Goal: Transaction & Acquisition: Purchase product/service

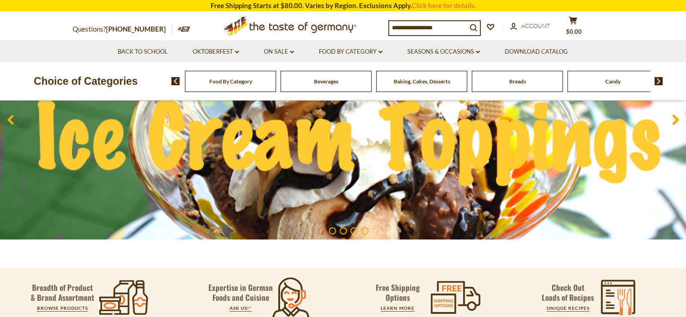
scroll to position [165, 0]
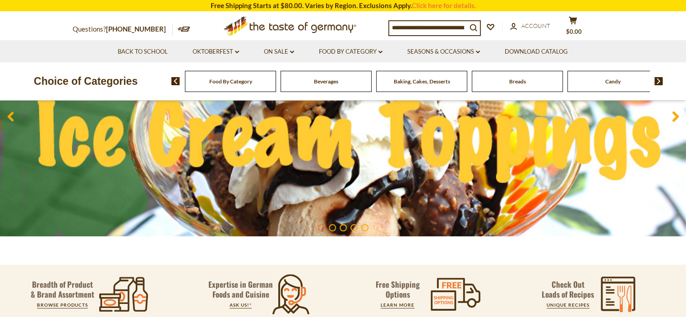
click at [656, 86] on div "Food By Category Beverages Baking, Cakes, Desserts Breads Candy Cereal Cookies …" at bounding box center [428, 81] width 514 height 22
click at [657, 82] on img at bounding box center [658, 81] width 9 height 8
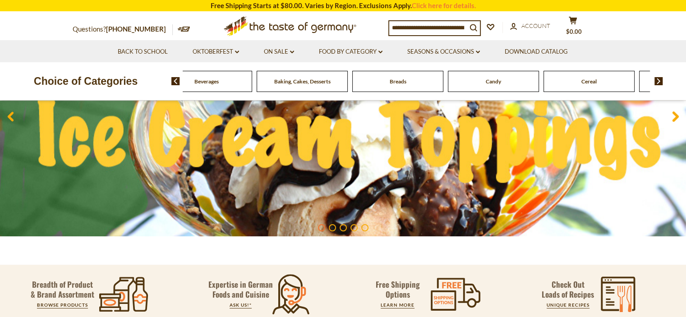
click at [657, 82] on img at bounding box center [658, 81] width 9 height 8
click at [471, 82] on span "Cereal" at bounding box center [469, 81] width 15 height 7
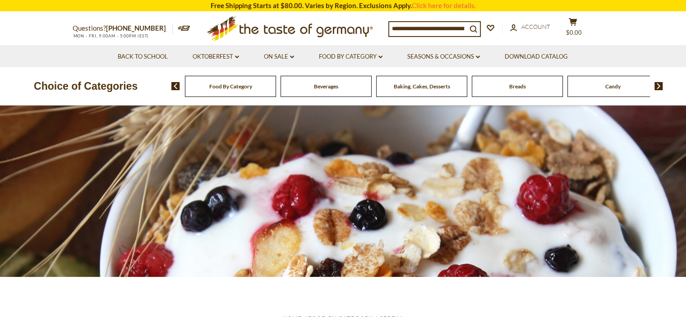
click at [661, 87] on img at bounding box center [658, 86] width 9 height 8
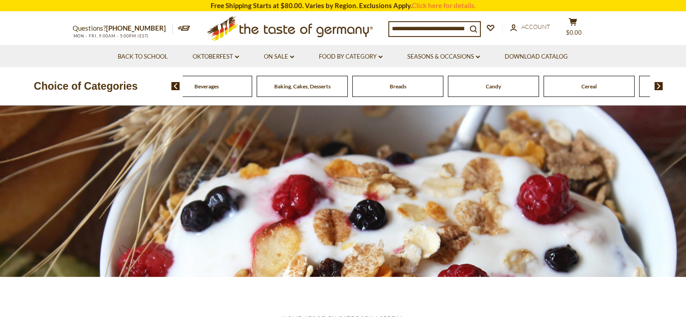
click at [661, 87] on img at bounding box center [658, 86] width 9 height 8
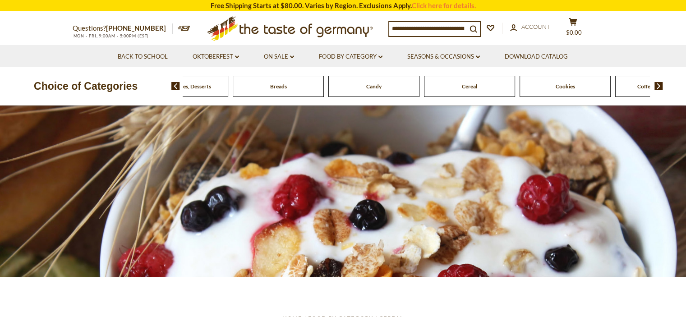
click at [661, 87] on img at bounding box center [658, 86] width 9 height 8
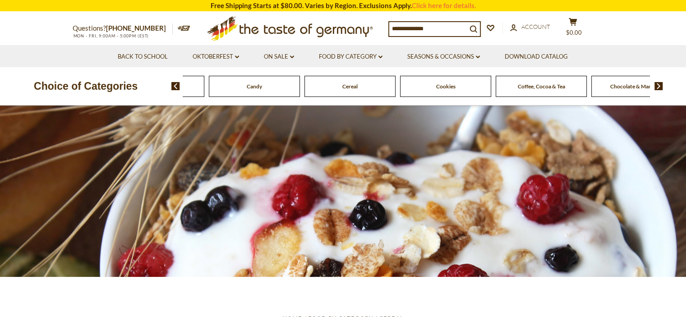
click at [661, 87] on img at bounding box center [658, 86] width 9 height 8
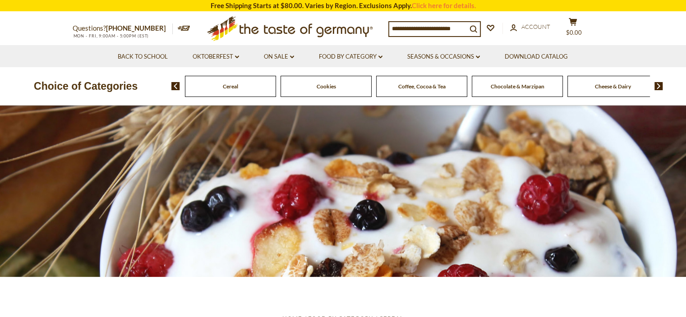
click at [661, 87] on img at bounding box center [658, 86] width 9 height 8
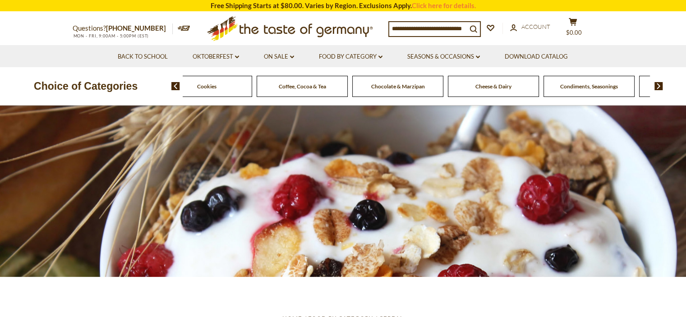
click at [661, 87] on img at bounding box center [658, 86] width 9 height 8
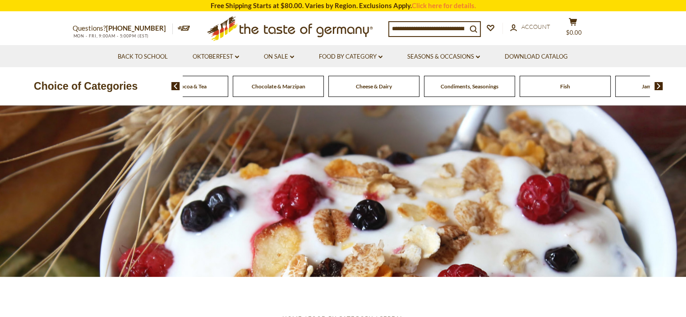
click at [658, 86] on img at bounding box center [658, 86] width 9 height 8
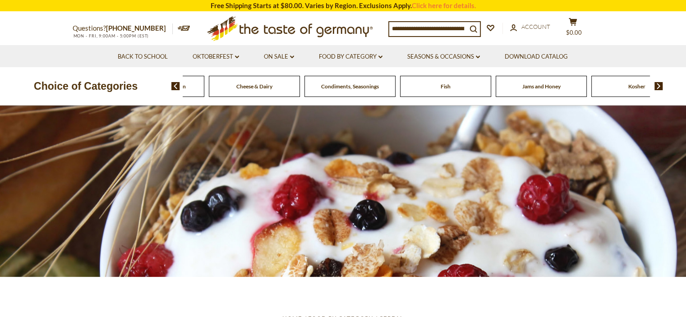
click at [357, 89] on span "Condiments, Seasonings" at bounding box center [350, 86] width 58 height 7
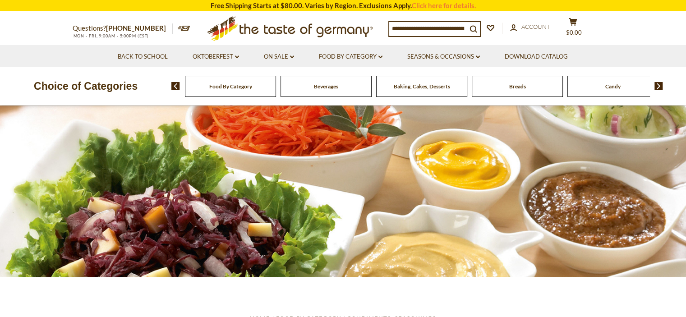
click at [656, 88] on img at bounding box center [658, 86] width 9 height 8
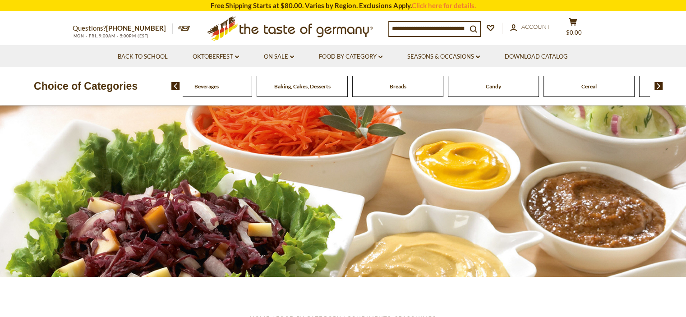
click at [656, 87] on img at bounding box center [658, 86] width 9 height 8
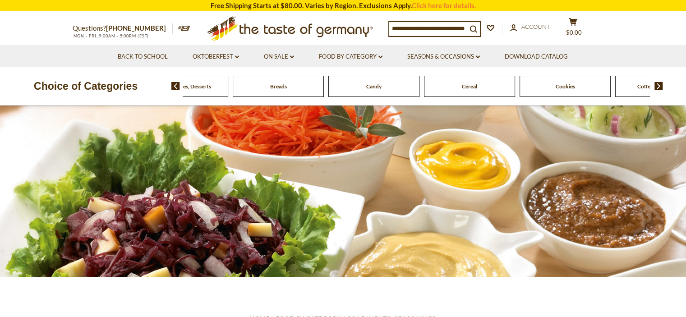
click at [656, 87] on img at bounding box center [658, 86] width 9 height 8
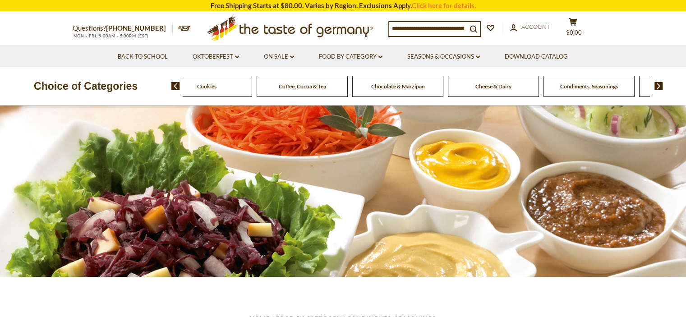
click at [656, 87] on img at bounding box center [658, 86] width 9 height 8
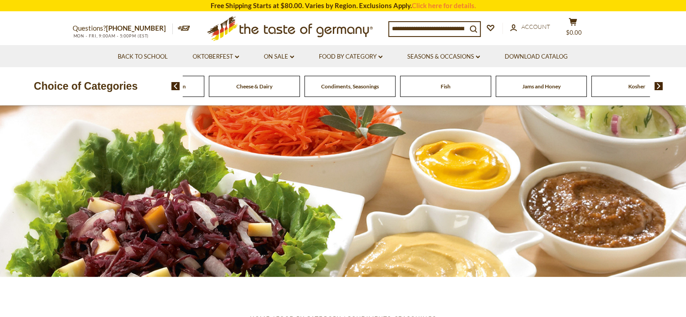
click at [656, 87] on img at bounding box center [658, 86] width 9 height 8
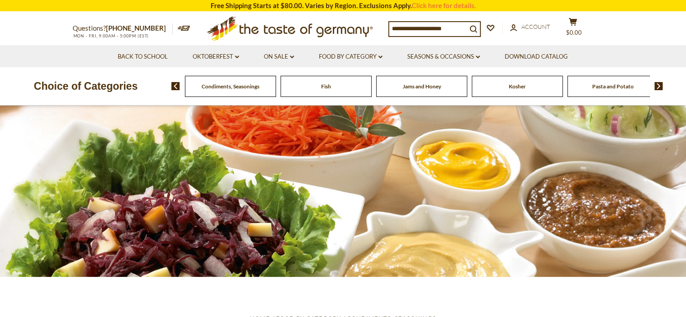
click at [656, 87] on img at bounding box center [658, 86] width 9 height 8
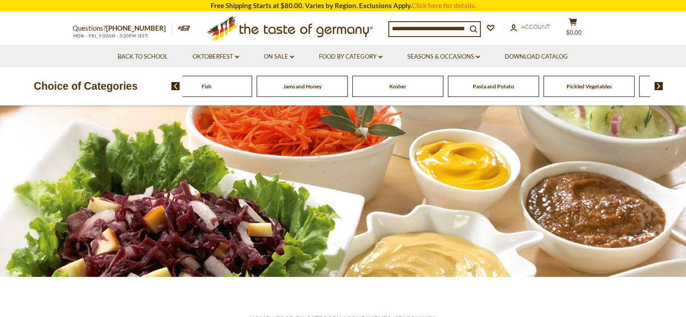
click at [656, 87] on img at bounding box center [658, 86] width 9 height 8
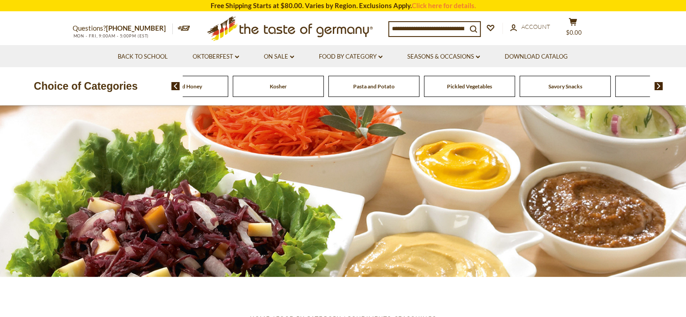
click at [564, 86] on span "Savory Snacks" at bounding box center [565, 86] width 34 height 7
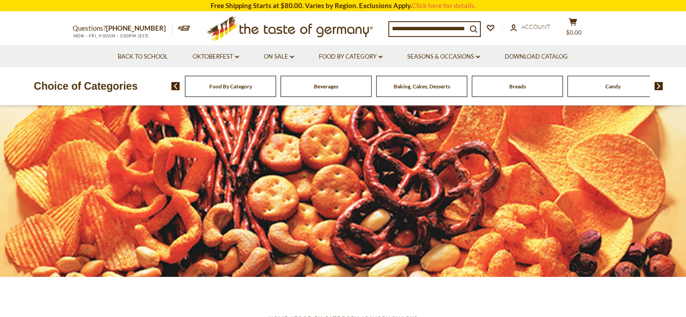
click at [438, 31] on input at bounding box center [428, 28] width 78 height 13
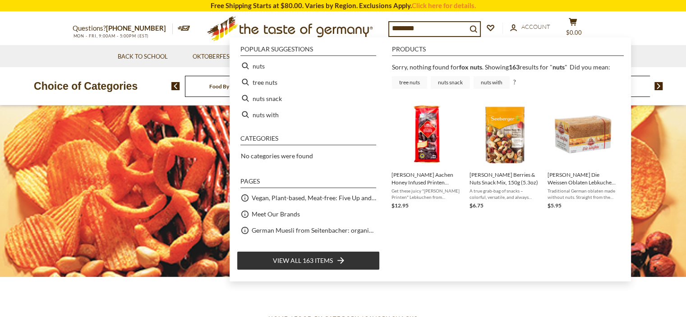
type input "****"
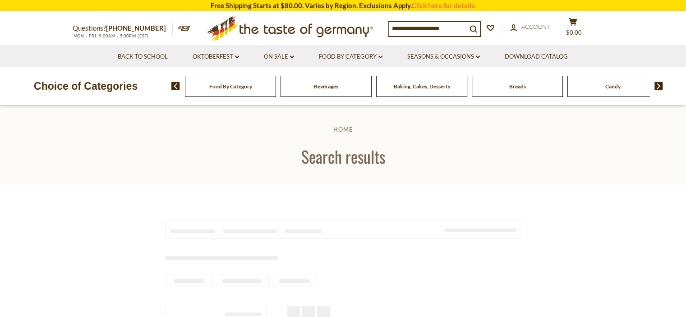
type input "****"
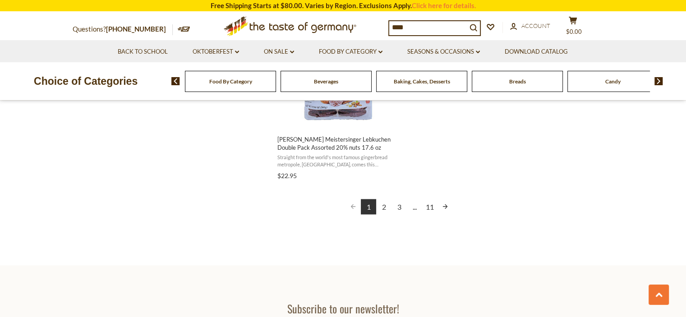
scroll to position [1661, 0]
click at [388, 203] on link "2" at bounding box center [383, 204] width 15 height 15
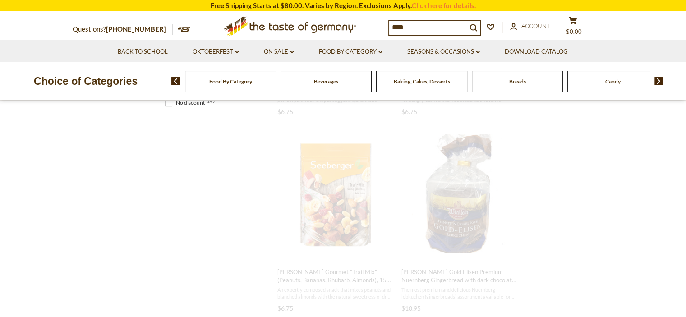
scroll to position [0, 0]
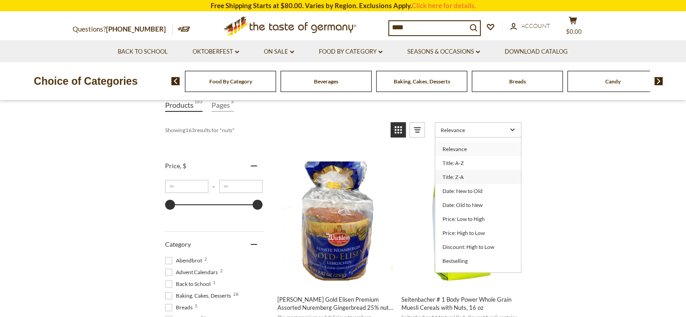
scroll to position [121, 0]
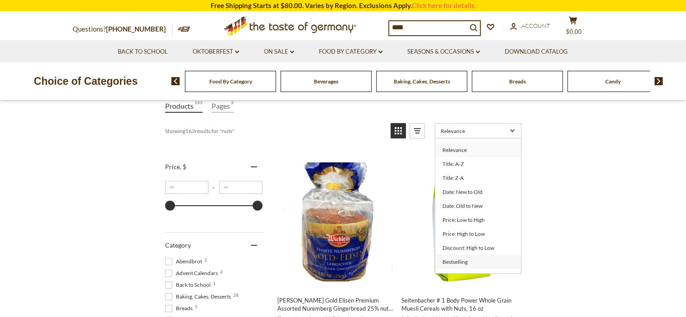
click at [462, 262] on link "Bestselling" at bounding box center [478, 262] width 86 height 14
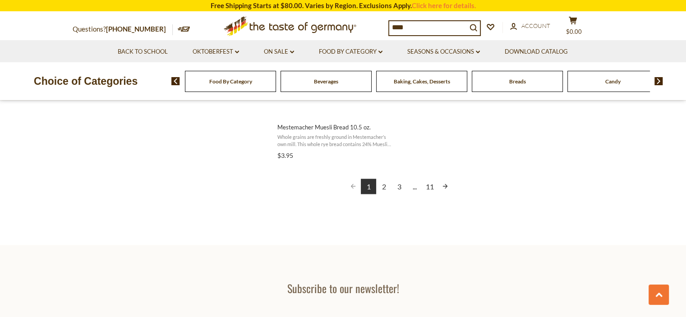
scroll to position [1670, 0]
click at [447, 184] on link "Next page" at bounding box center [444, 187] width 15 height 15
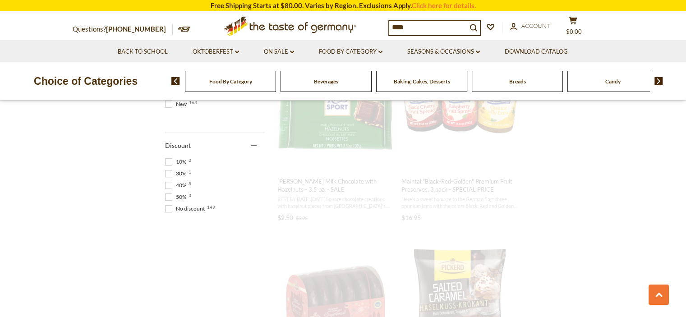
scroll to position [175, 0]
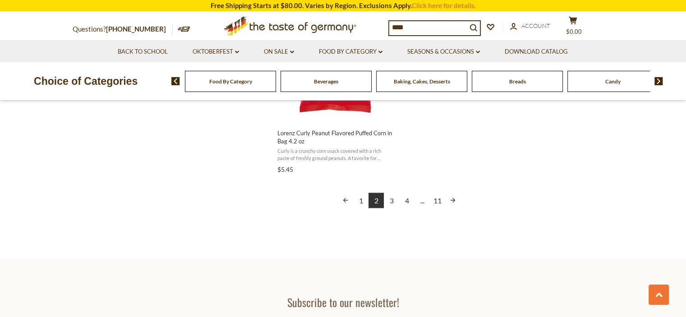
scroll to position [1667, 0]
click at [391, 203] on link "3" at bounding box center [391, 198] width 15 height 15
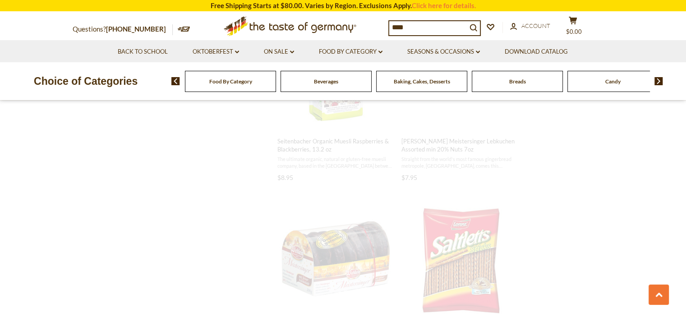
scroll to position [527, 0]
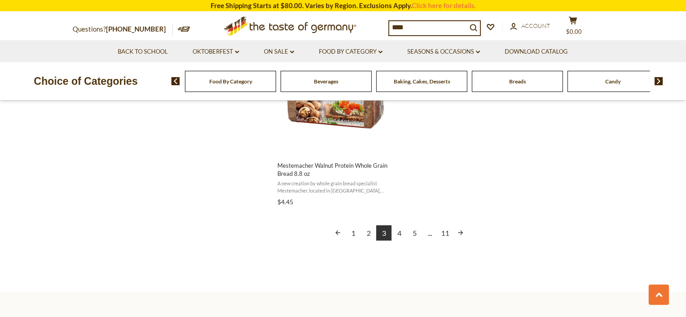
scroll to position [1648, 0]
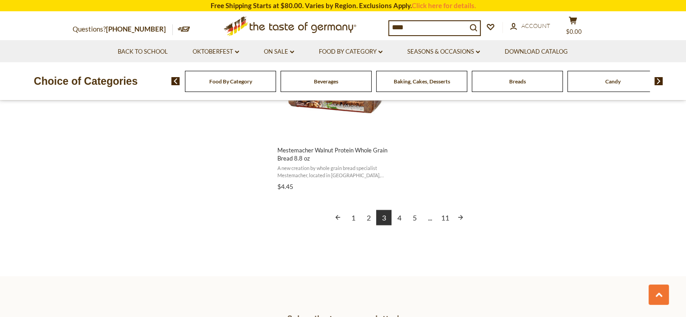
click at [400, 218] on link "4" at bounding box center [398, 217] width 15 height 15
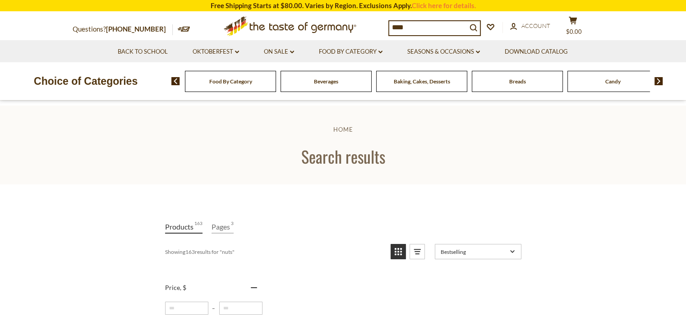
scroll to position [182, 0]
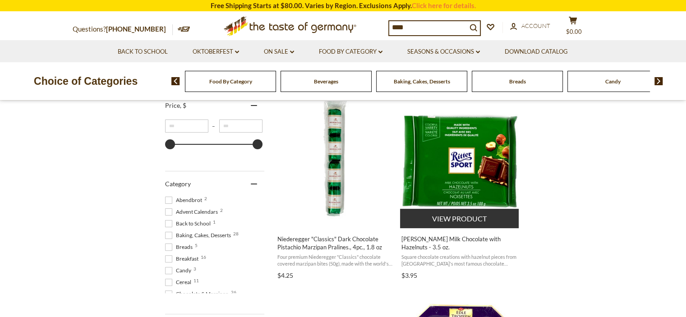
click at [400, 218] on button "View product" at bounding box center [459, 218] width 119 height 19
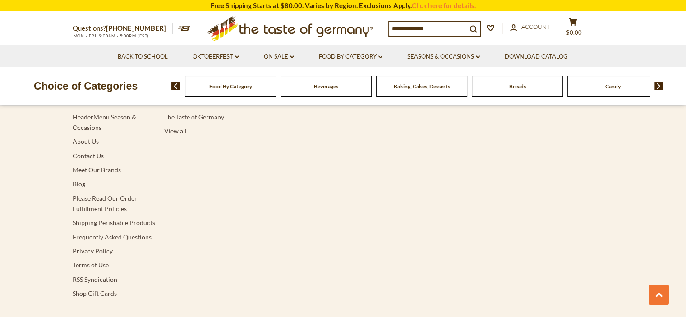
type input "****"
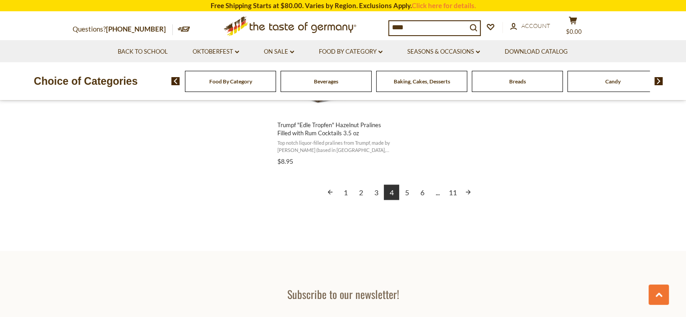
scroll to position [1673, 0]
click at [407, 189] on link "5" at bounding box center [406, 192] width 15 height 15
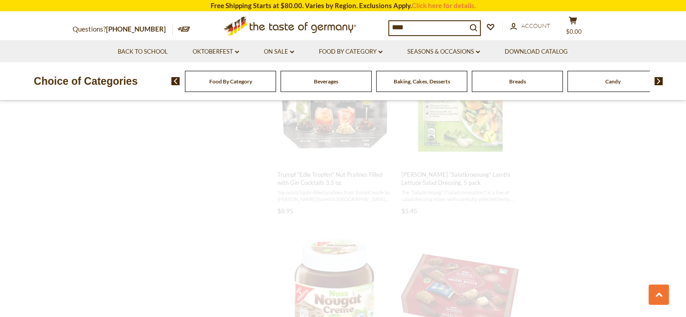
scroll to position [0, 0]
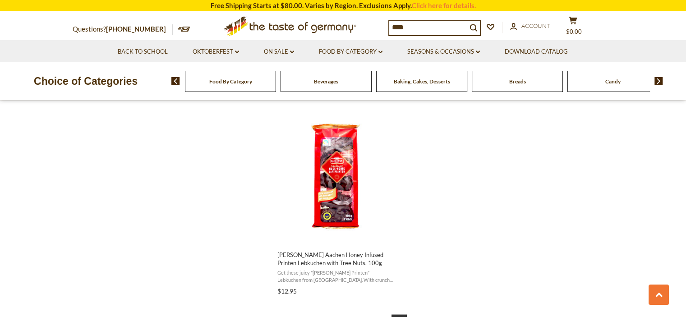
scroll to position [1721, 0]
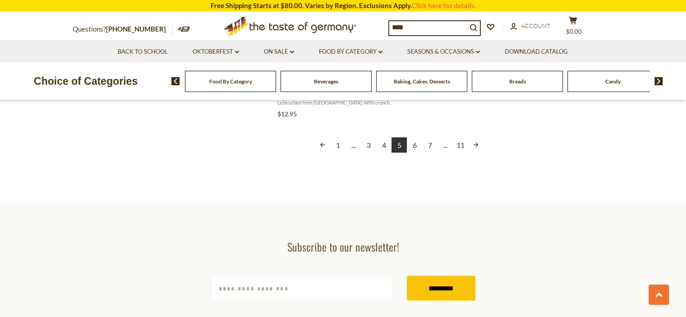
click at [415, 141] on link "6" at bounding box center [414, 145] width 15 height 15
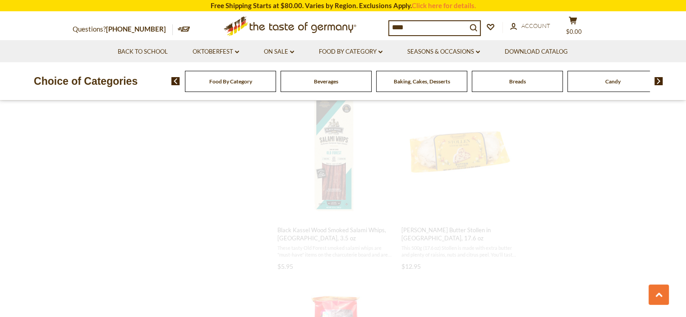
scroll to position [614, 0]
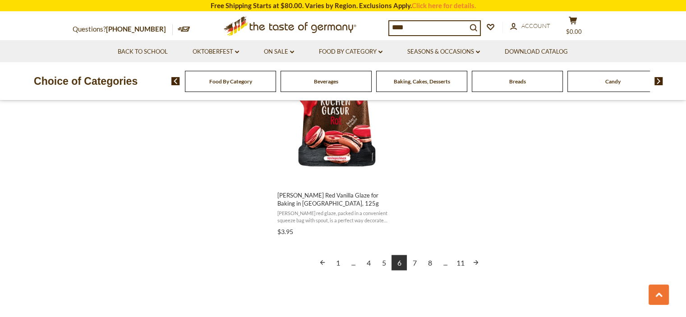
scroll to position [1708, 0]
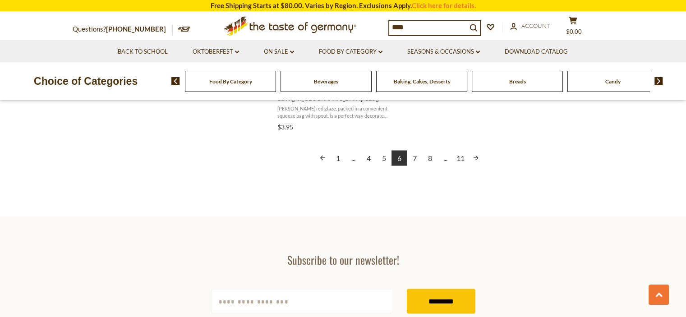
click at [417, 159] on link "7" at bounding box center [414, 157] width 15 height 15
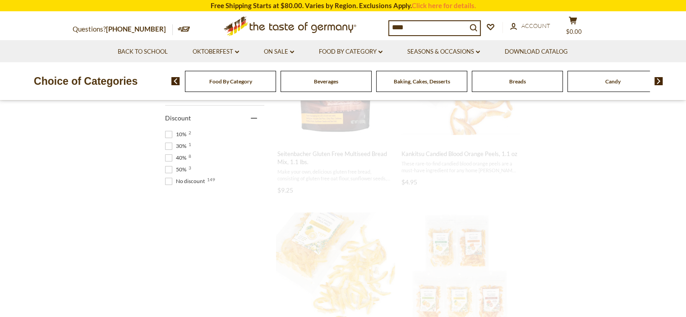
scroll to position [0, 0]
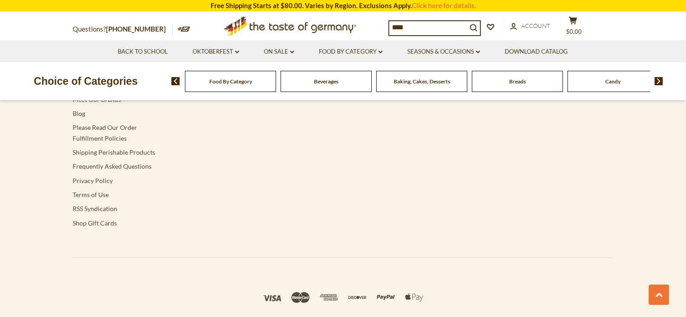
scroll to position [2152, 0]
